Goal: Transaction & Acquisition: Purchase product/service

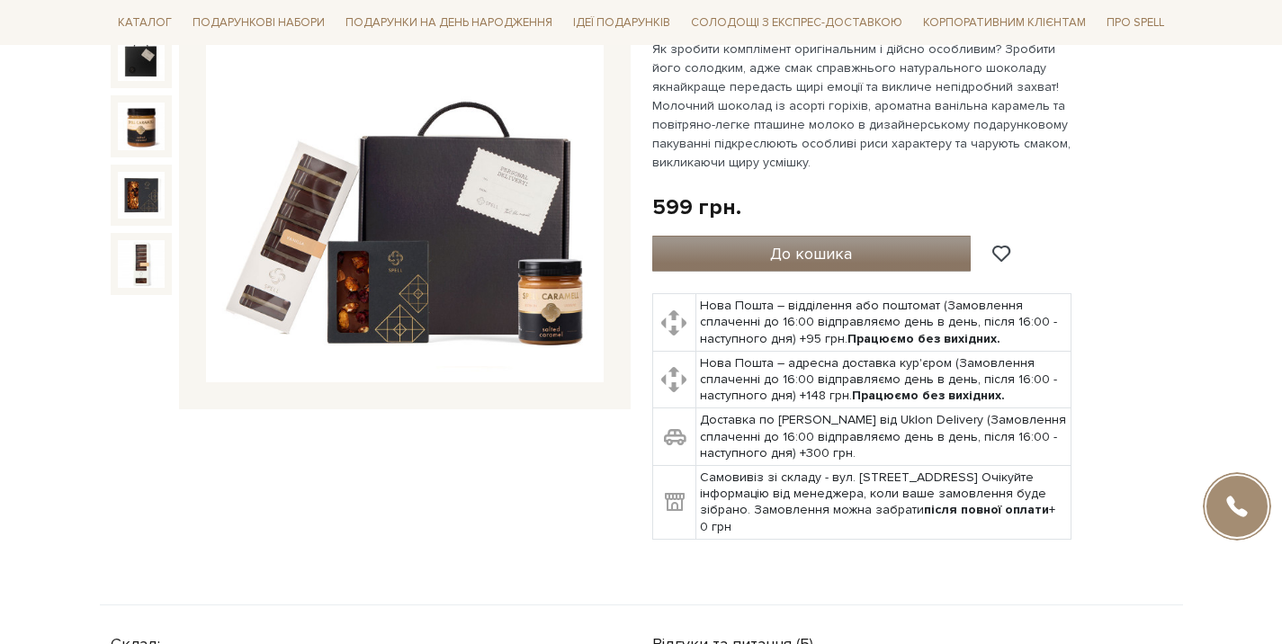
click at [827, 248] on span "До кошика" at bounding box center [811, 254] width 82 height 20
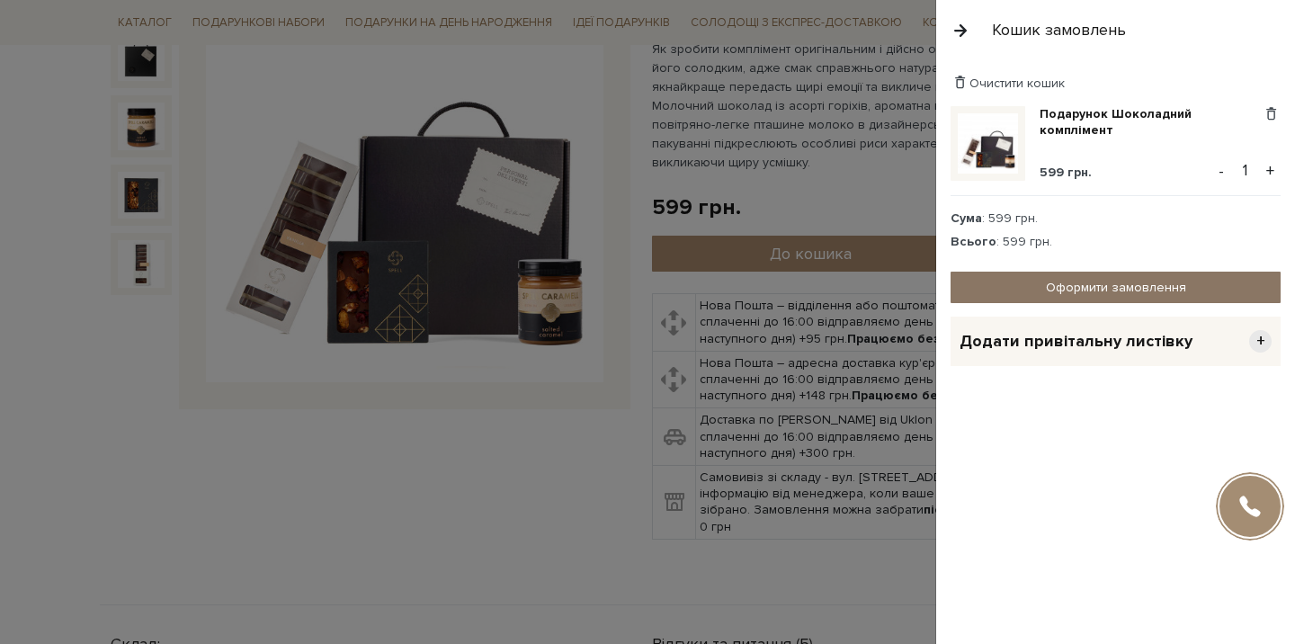
click at [1083, 290] on link "Оформити замовлення" at bounding box center [1116, 287] width 330 height 31
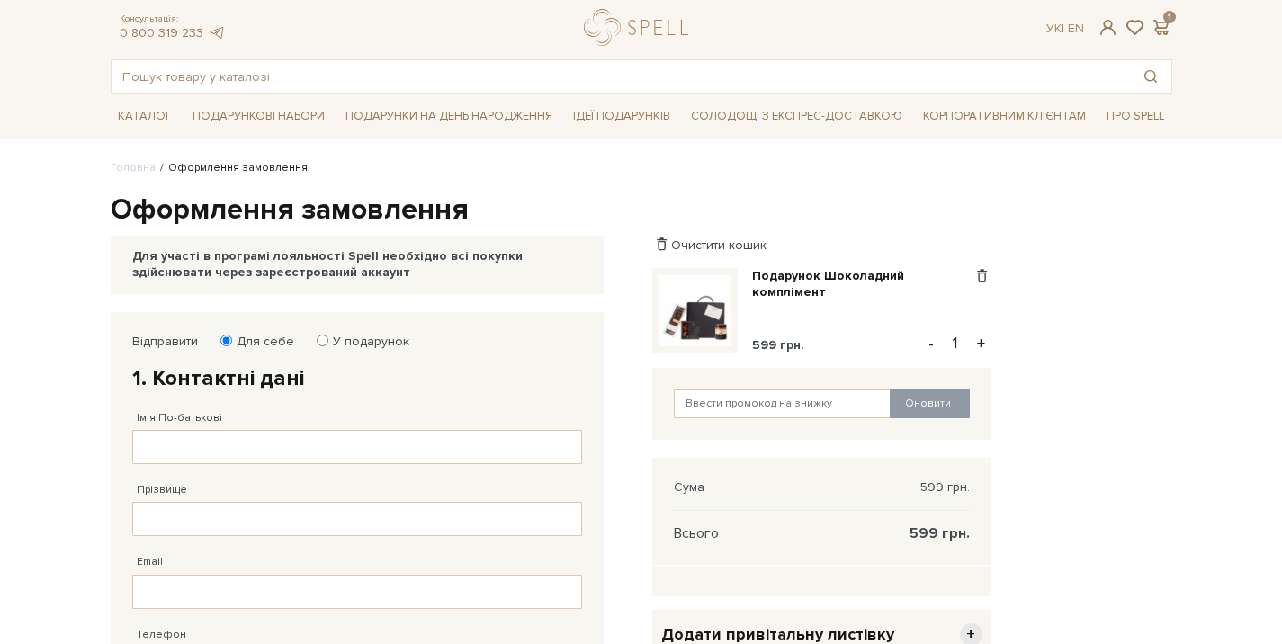
scroll to position [130, 0]
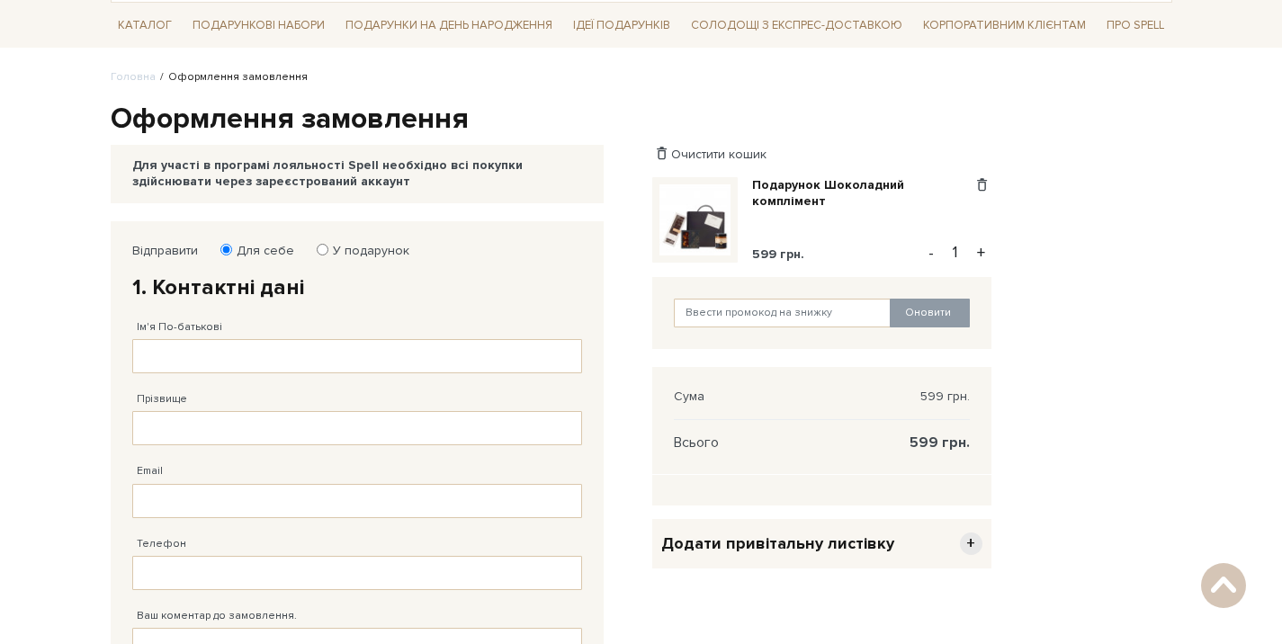
click at [326, 246] on label "У подарунок" at bounding box center [365, 251] width 88 height 16
click at [326, 246] on input "У подарунок" at bounding box center [323, 250] width 12 height 12
radio input "true"
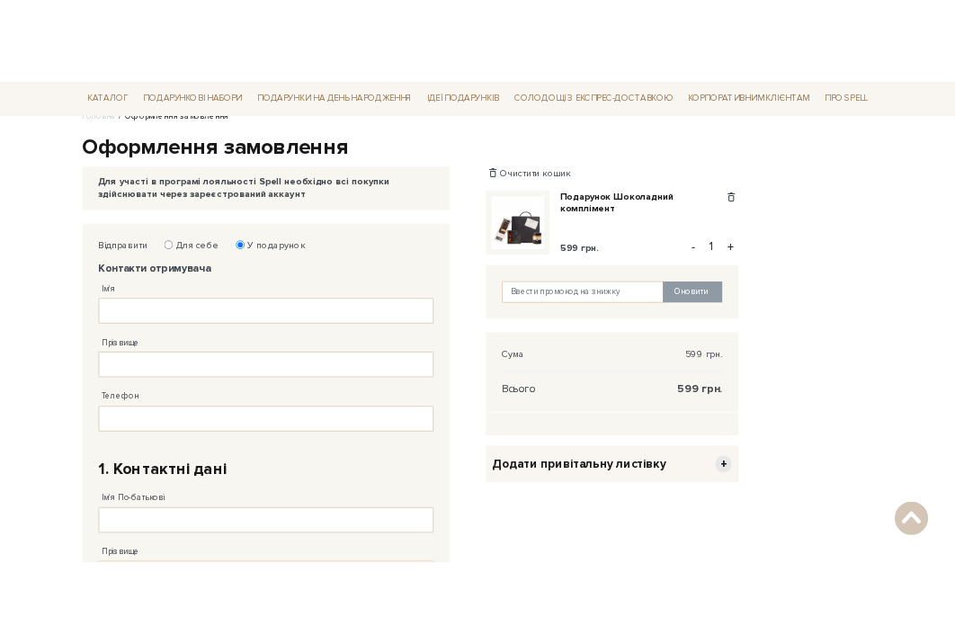
scroll to position [246, 0]
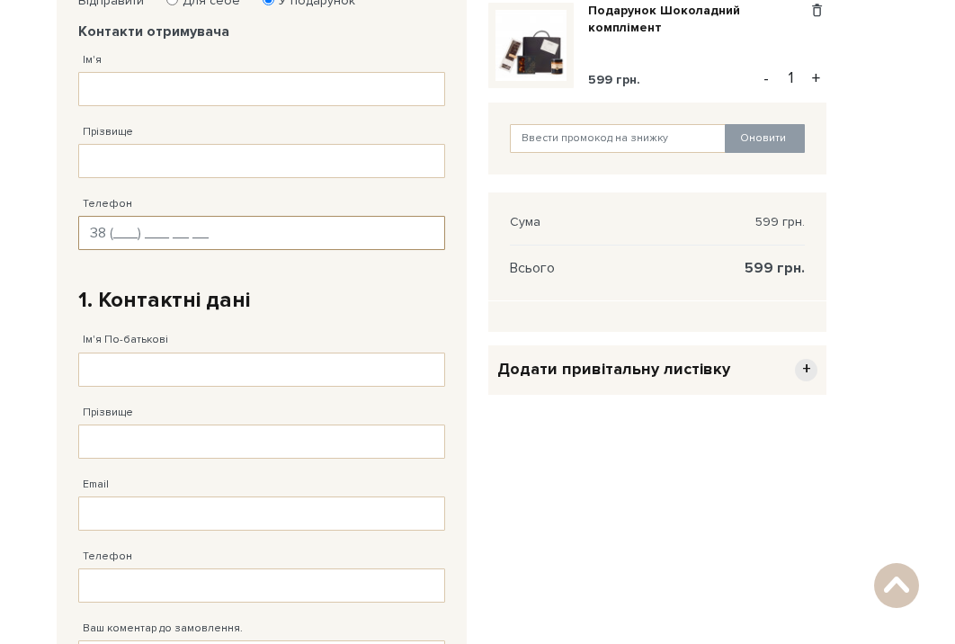
click at [133, 228] on input "Телефон" at bounding box center [261, 233] width 367 height 34
type input "38 (096) 224 67 39"
click at [118, 89] on input "Ім'я" at bounding box center [261, 89] width 367 height 34
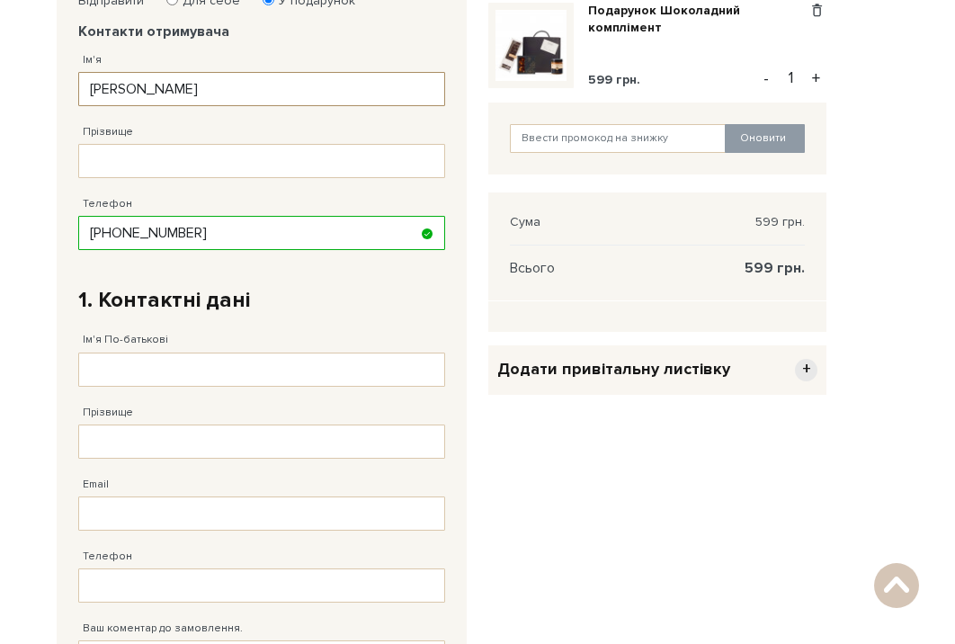
type input "Юлія"
click at [121, 148] on input "Прізвище" at bounding box center [261, 161] width 367 height 34
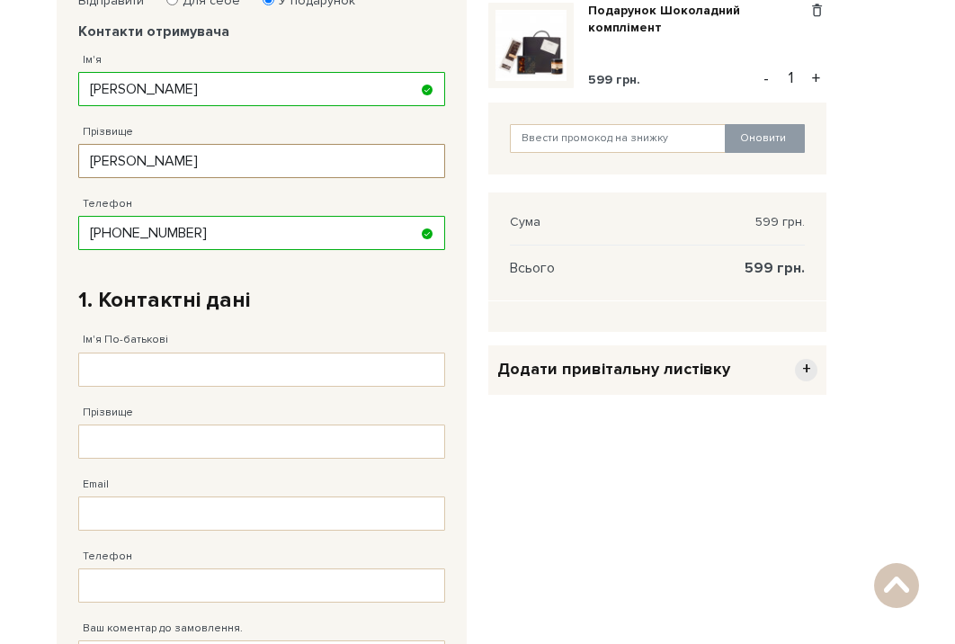
type input "Бойко"
click at [210, 390] on div "Прізвище Заповніть поле від 1 до 128 символів!" at bounding box center [261, 423] width 367 height 72
click at [214, 369] on input "Ім'я По-батькові" at bounding box center [261, 370] width 367 height 34
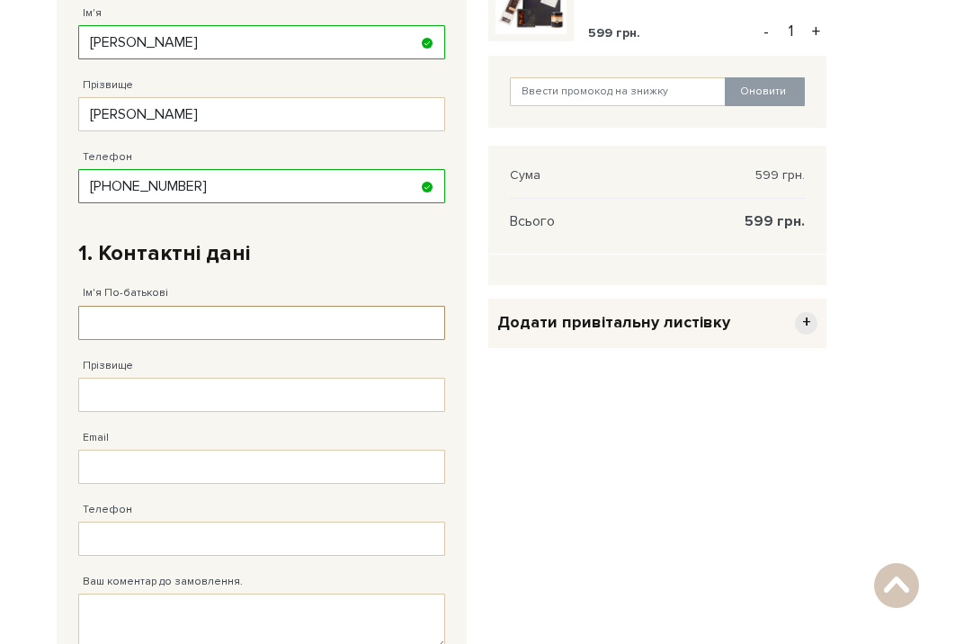
scroll to position [314, 0]
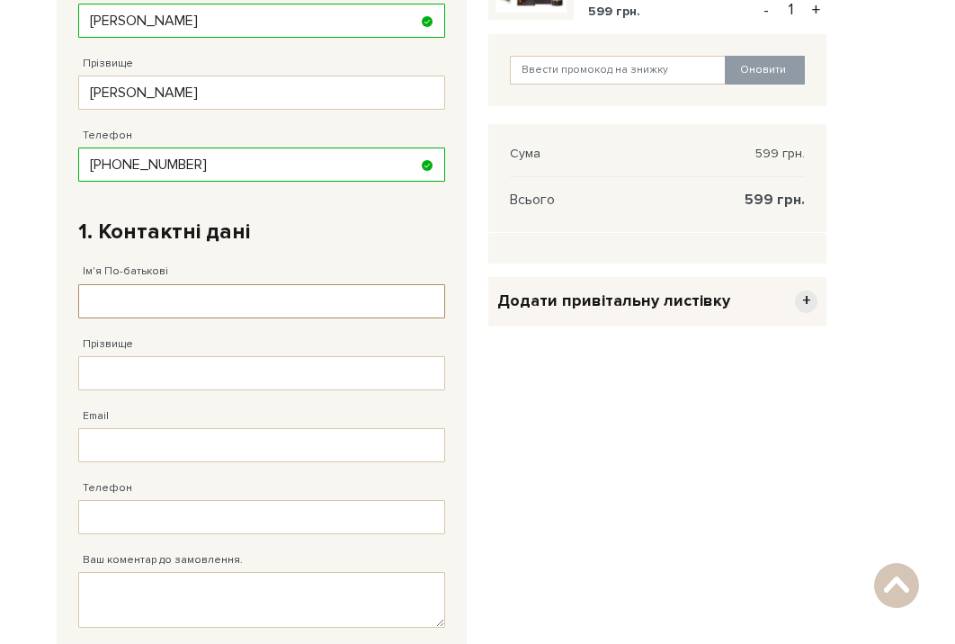
click at [194, 295] on input "Ім'я По-батькові" at bounding box center [261, 301] width 367 height 34
type input "Тетяна Андріївна"
click at [165, 372] on input "Прізвище" at bounding box center [261, 373] width 367 height 34
type input "Яценко"
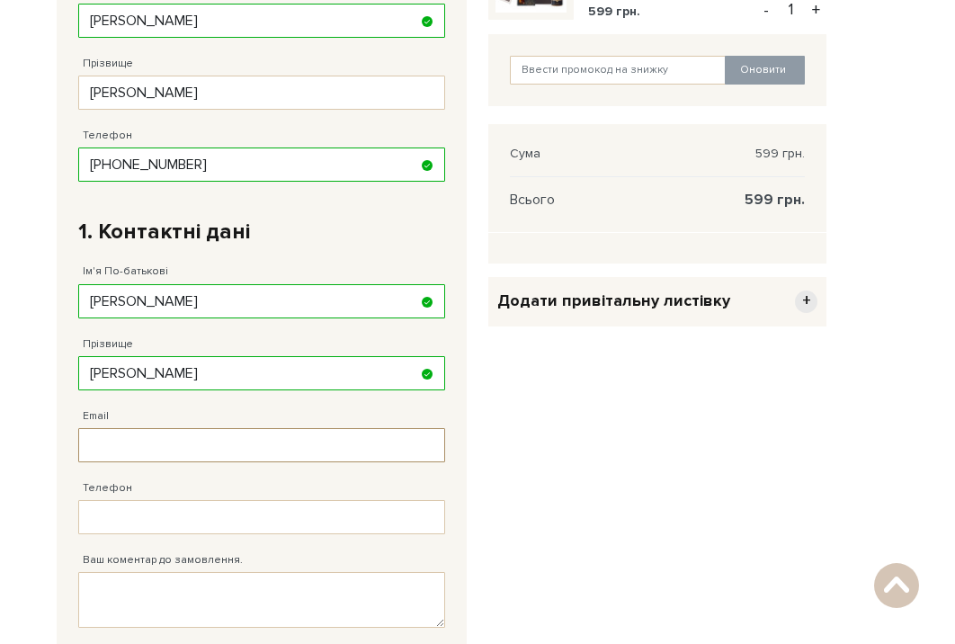
click at [150, 453] on input "Email" at bounding box center [261, 445] width 367 height 34
type input "tetiana.yatsenko@wizer-training.com"
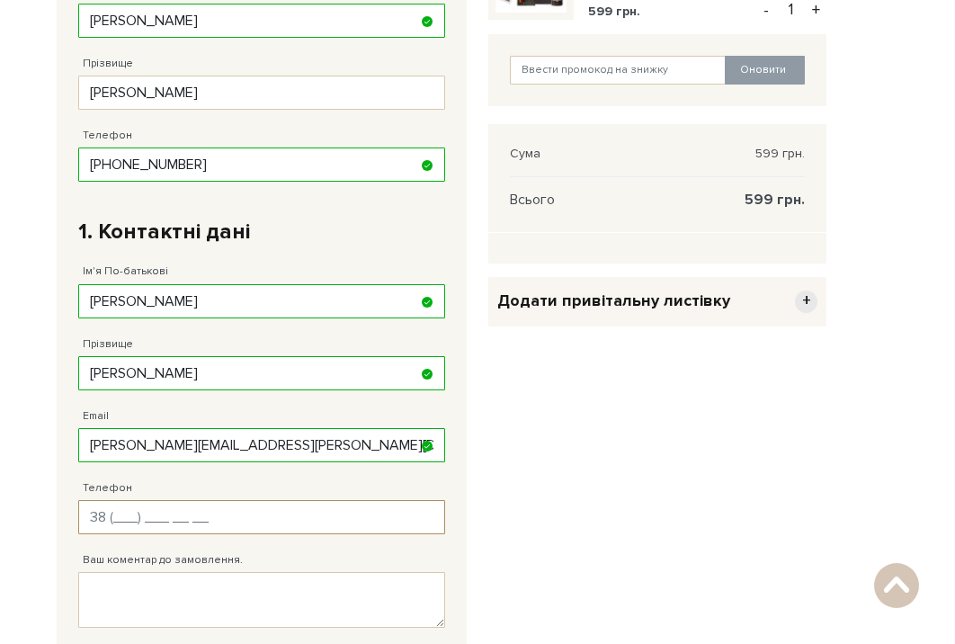
click at [152, 514] on input "Телефон" at bounding box center [261, 517] width 367 height 34
type input "38 (063) 819 54 59"
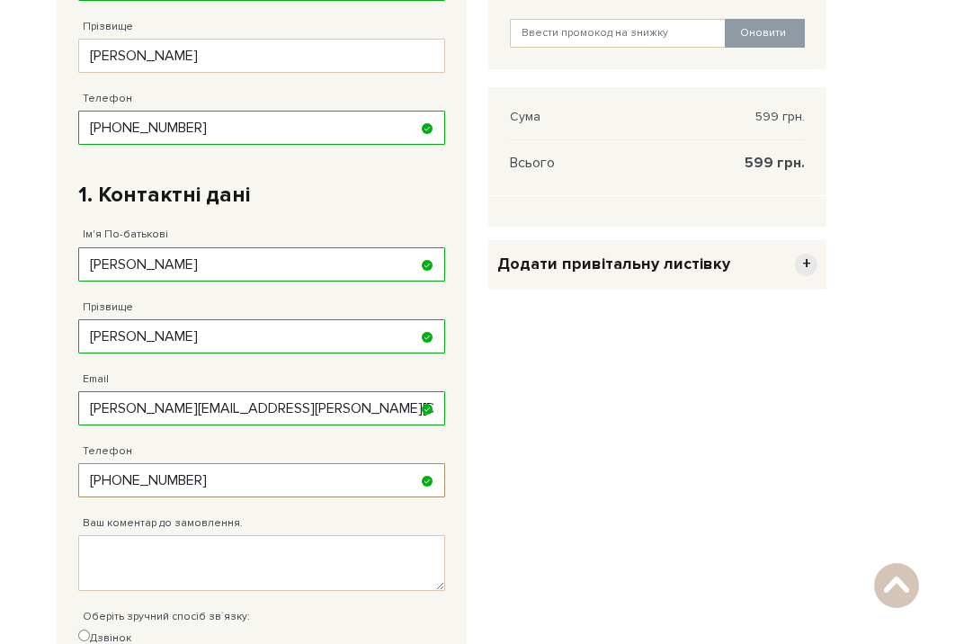
scroll to position [435, 0]
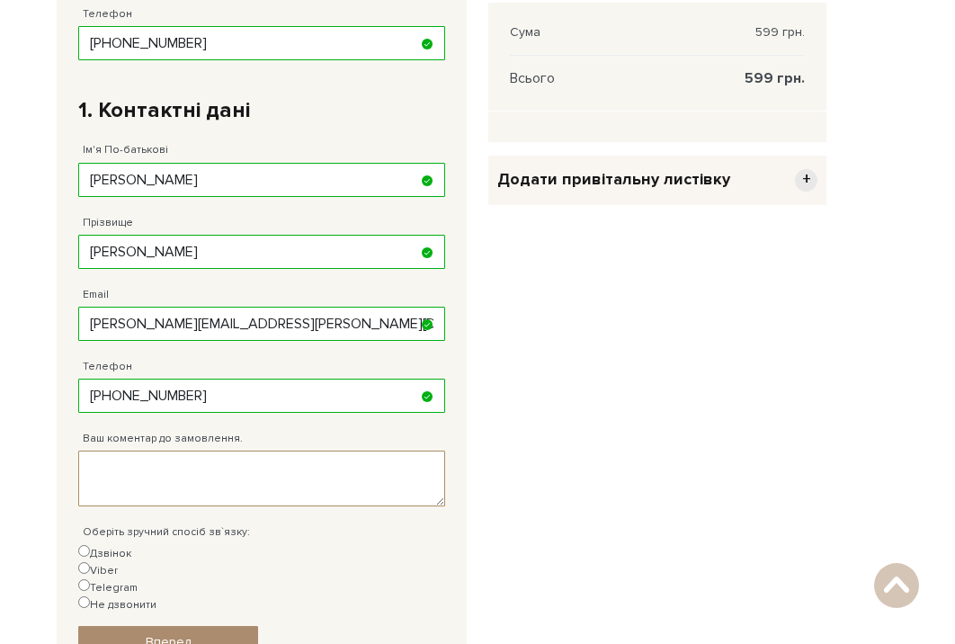
click at [167, 467] on textarea "Ваш коментар до замовлення." at bounding box center [261, 479] width 367 height 56
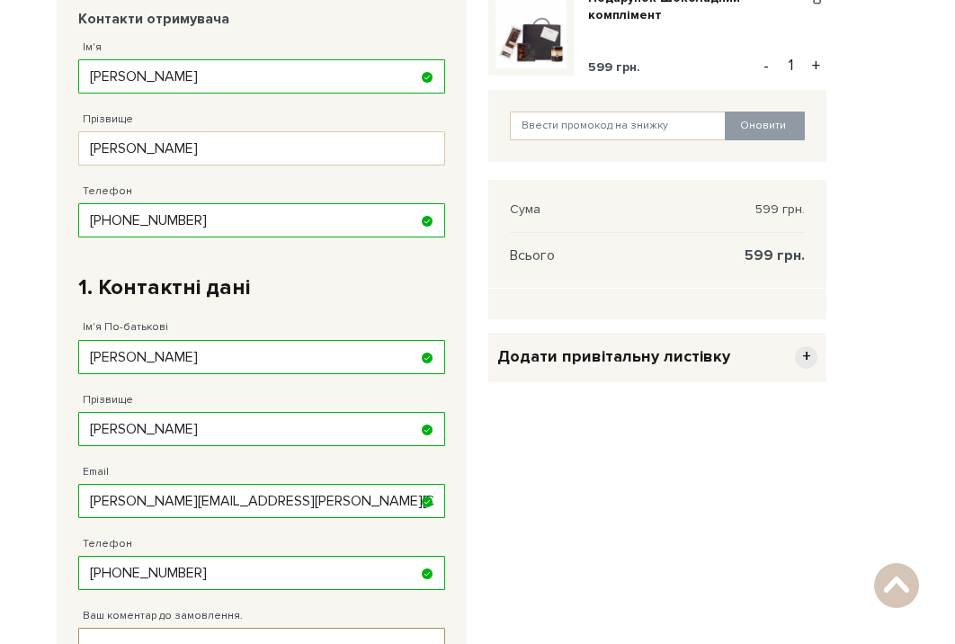
scroll to position [612, 0]
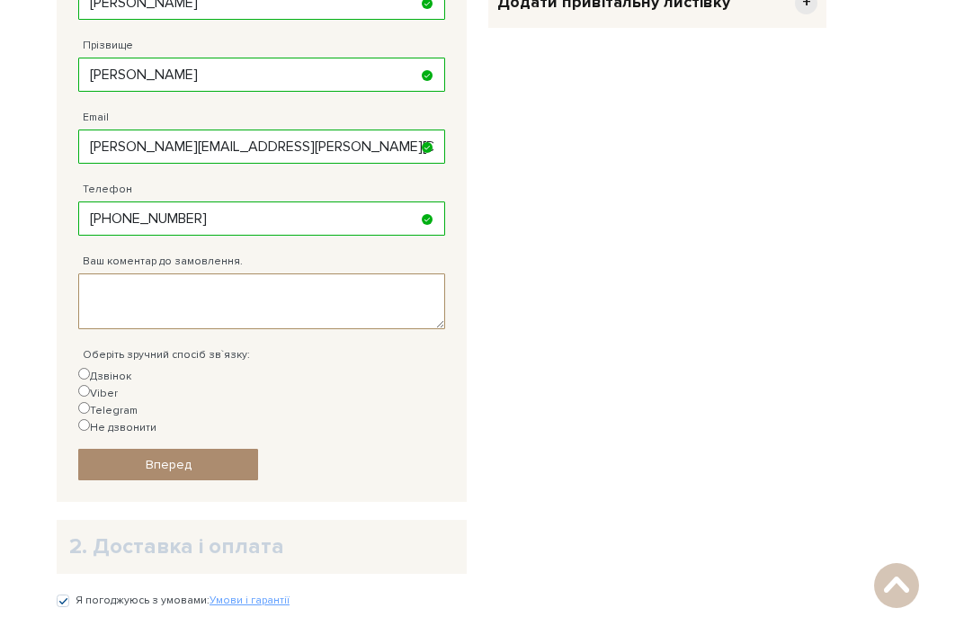
paste textarea "Happy Birthday from Wizer!"
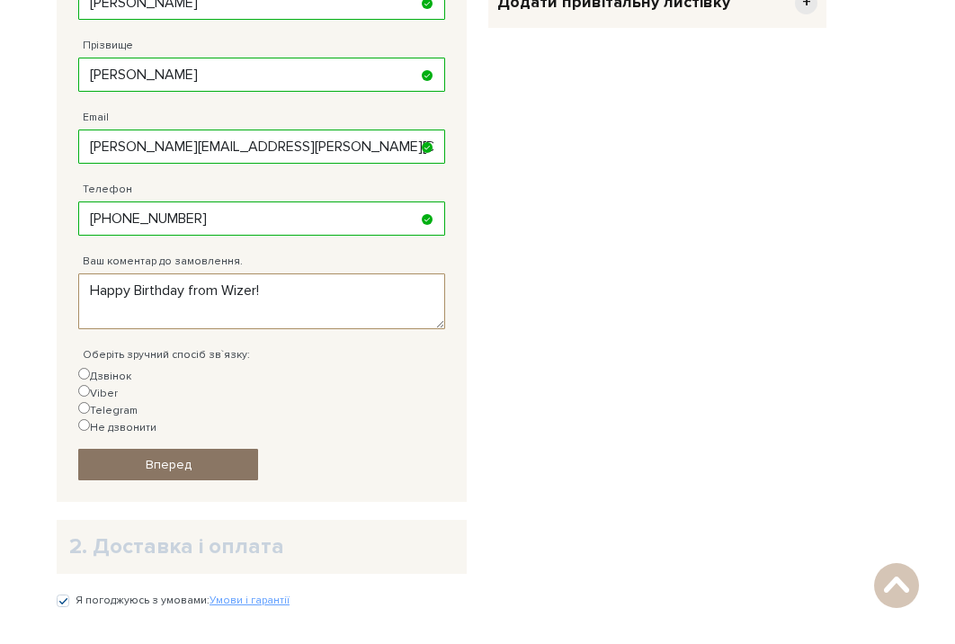
type textarea "Happy Birthday from Wizer!"
click at [189, 457] on span "Вперед" at bounding box center [169, 464] width 46 height 15
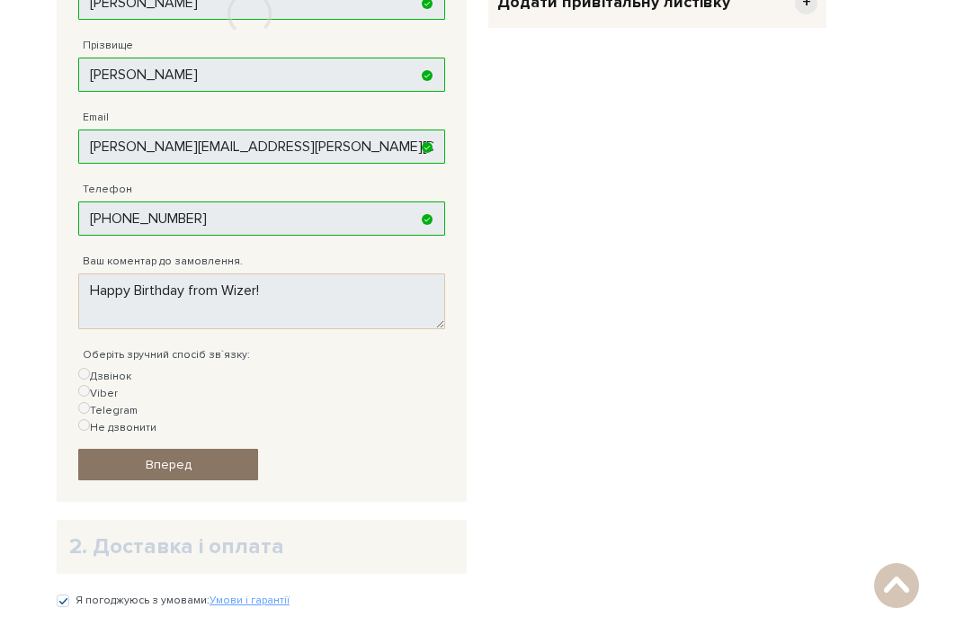
scroll to position [217, 0]
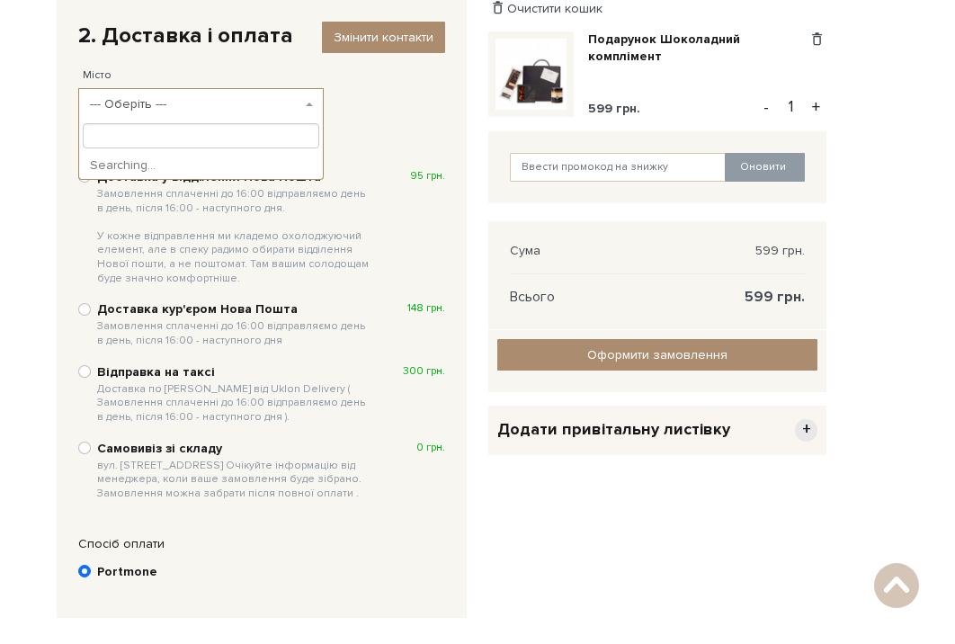
click at [297, 101] on span "--- Оберіть ---" at bounding box center [195, 104] width 211 height 18
type input "n"
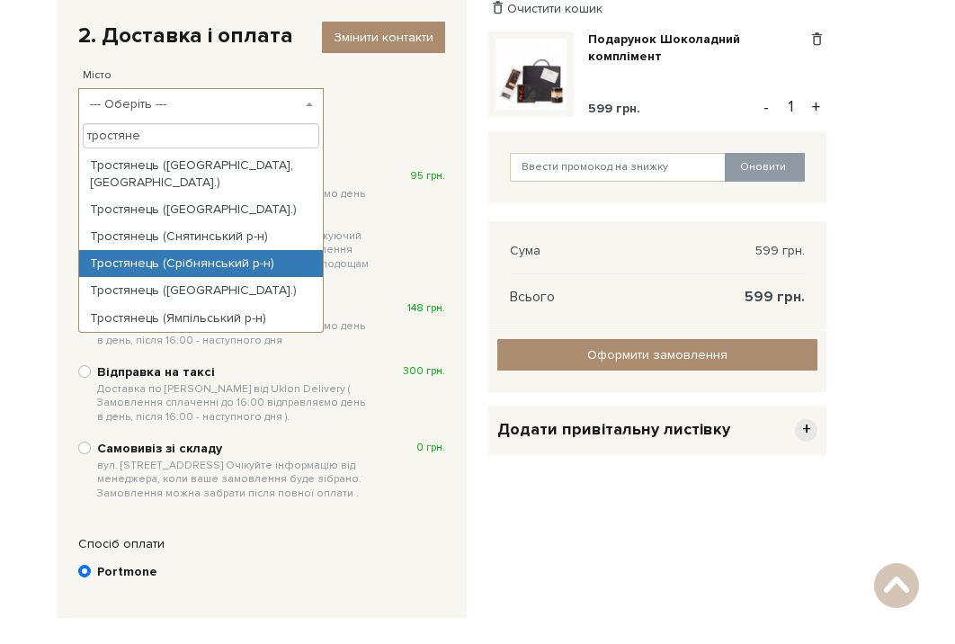
scroll to position [97, 0]
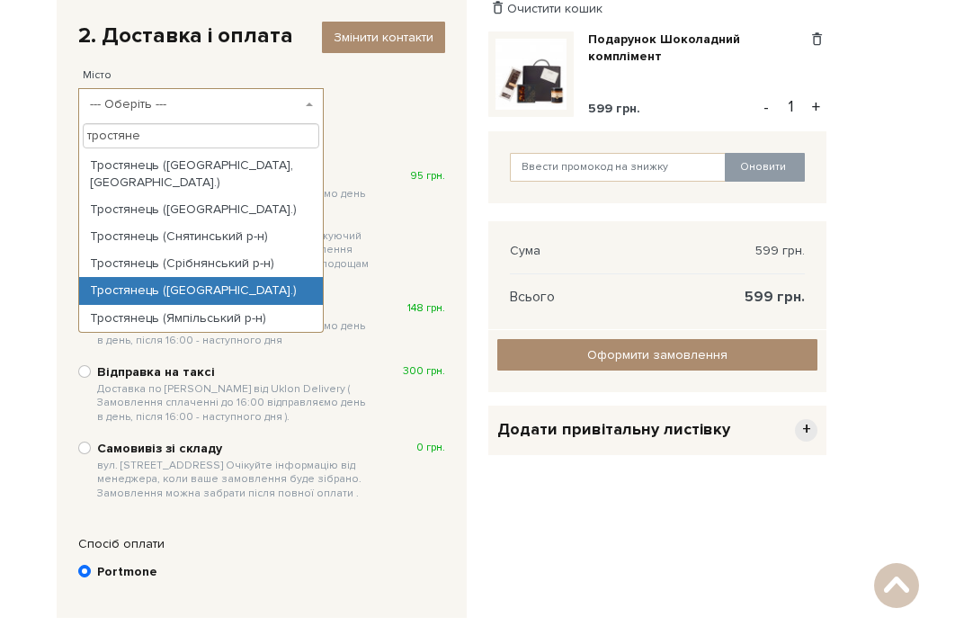
type input "тростяне"
select select "Тростянець (Сумська обл.)"
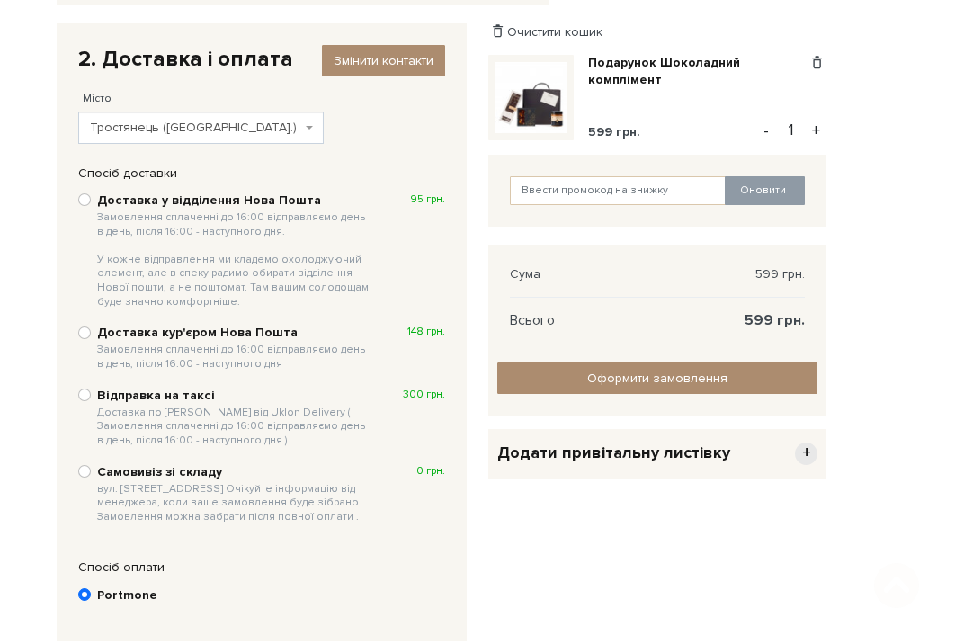
scroll to position [196, 0]
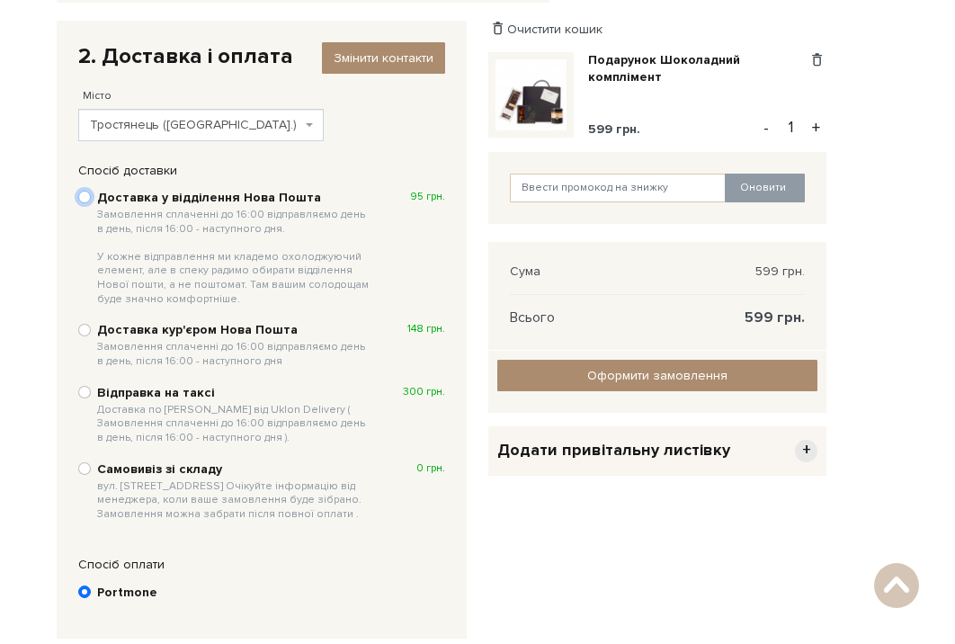
click at [85, 195] on input "Доставка у відділення Нова Пошта Замовлення сплаченні до 16:00 відправляємо ден…" at bounding box center [84, 197] width 13 height 13
radio input "true"
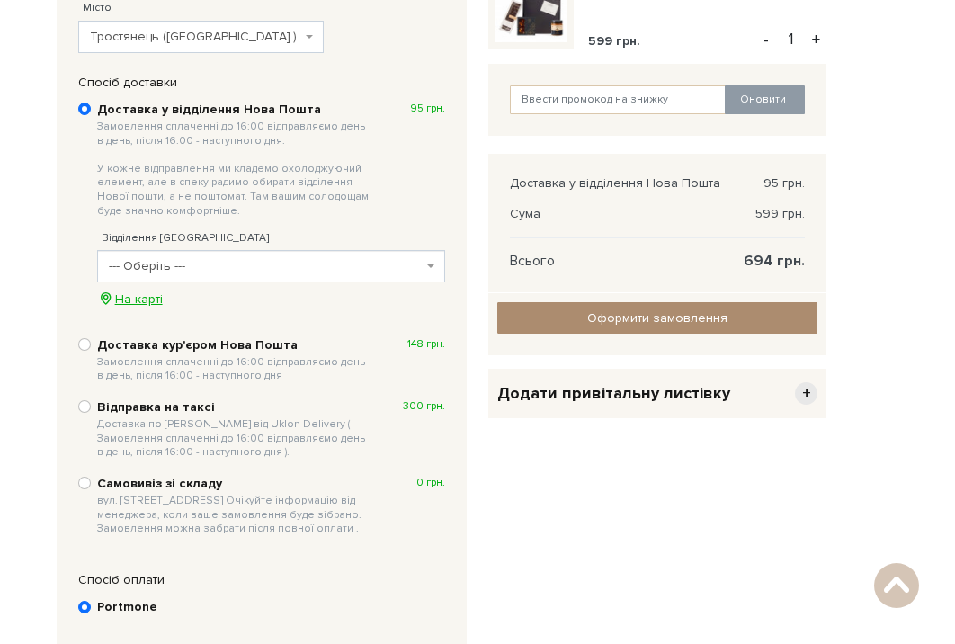
scroll to position [312, 0]
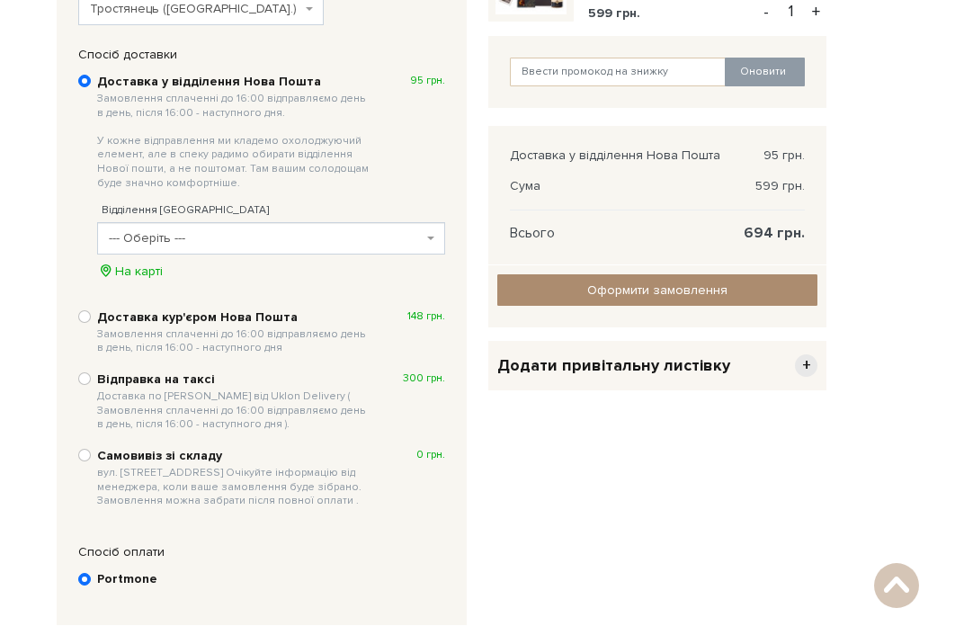
click at [199, 244] on span "--- Оберіть ---" at bounding box center [266, 238] width 314 height 18
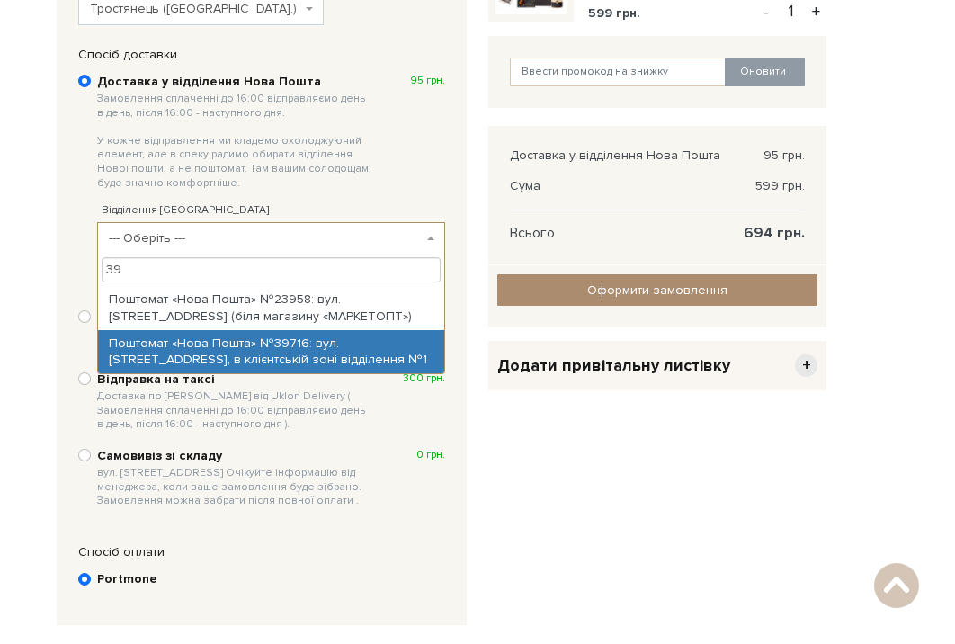
type input "39"
select select "Поштомат «Нова Пошта» №39716: вул. Благовіщенська, 58, в клієнтській зоні відді…"
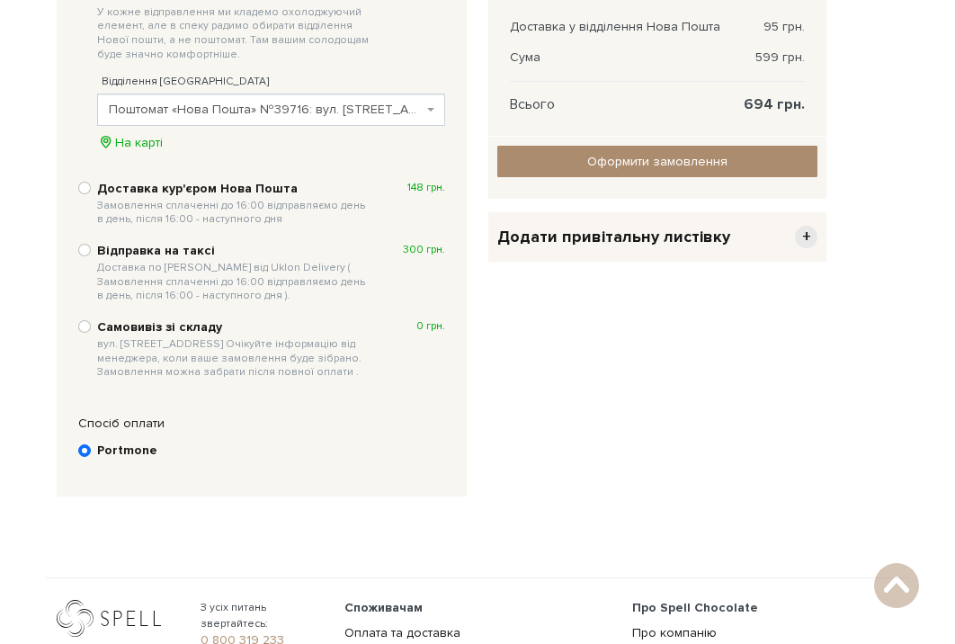
scroll to position [230, 0]
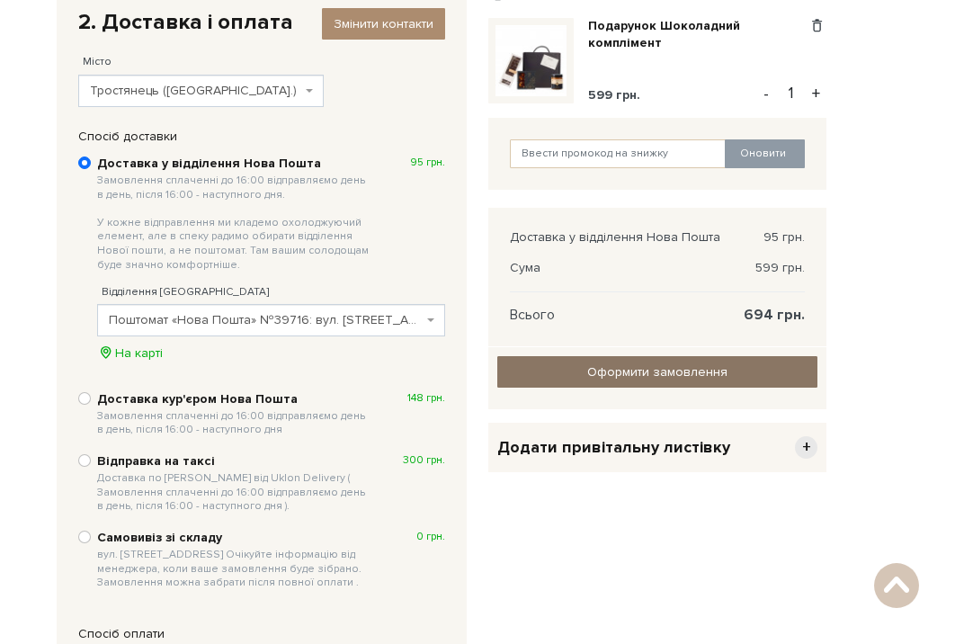
click at [628, 371] on input "Оформити замовлення" at bounding box center [657, 371] width 320 height 31
